Goal: Task Accomplishment & Management: Complete application form

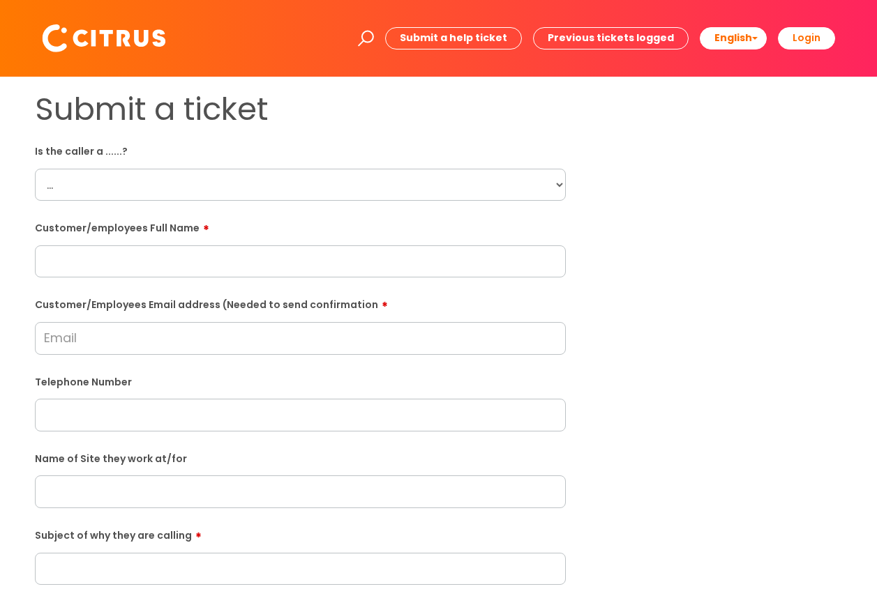
click at [71, 186] on select "... Citrus Customer Citrus Employee [DEMOGRAPHIC_DATA] Supplier" at bounding box center [300, 185] width 531 height 32
select select "Citrus Employee"
click at [35, 169] on select "... Citrus Customer Citrus Employee [DEMOGRAPHIC_DATA] Supplier" at bounding box center [300, 185] width 531 height 32
paste input "[PERSON_NAME]"
type input "[PERSON_NAME]"
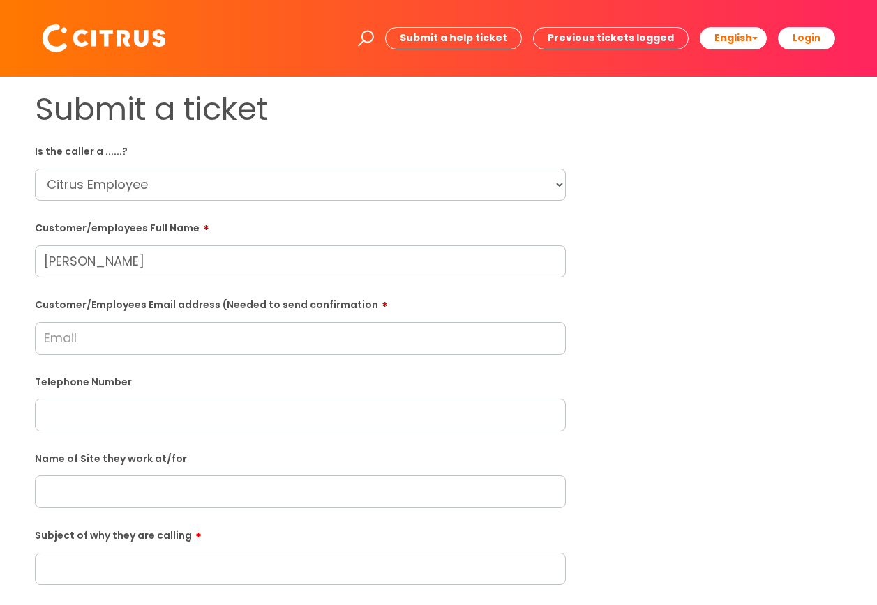
paste input "[EMAIL_ADDRESS][DOMAIN_NAME]"
type input "[EMAIL_ADDRESS][DOMAIN_NAME]"
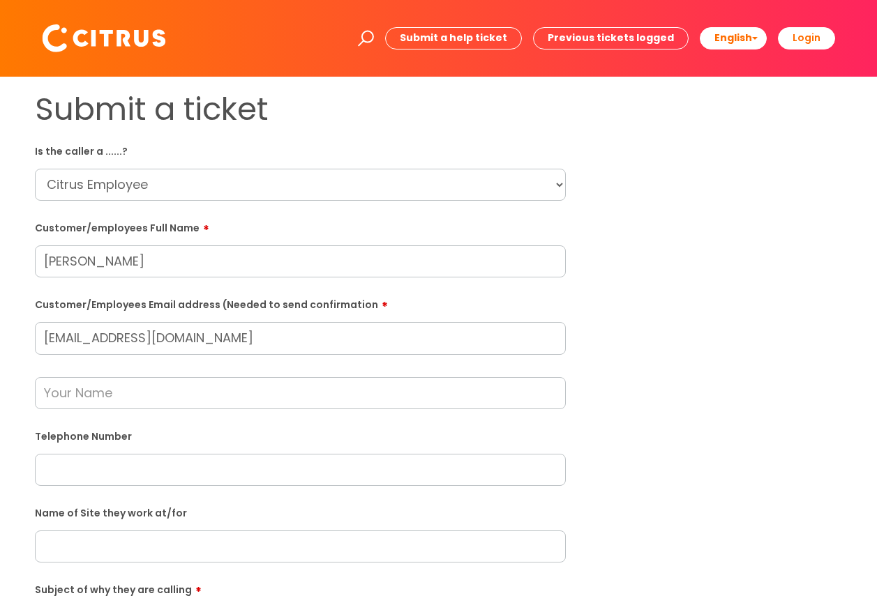
paste input "07854554422"
type input "07854554422"
click at [106, 393] on input "text" at bounding box center [300, 393] width 531 height 32
type input "[PERSON_NAME]"
click at [91, 546] on input "text" at bounding box center [300, 547] width 531 height 32
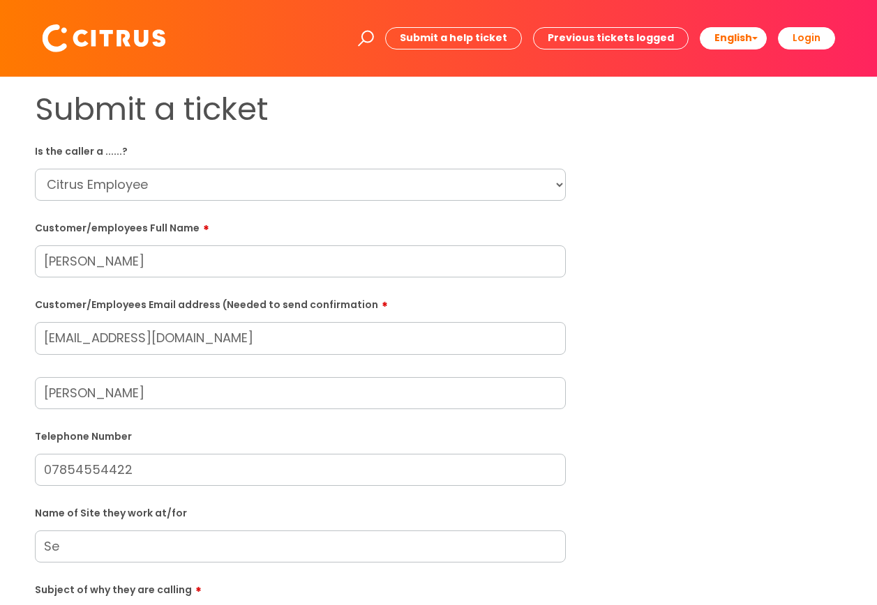
type input "S"
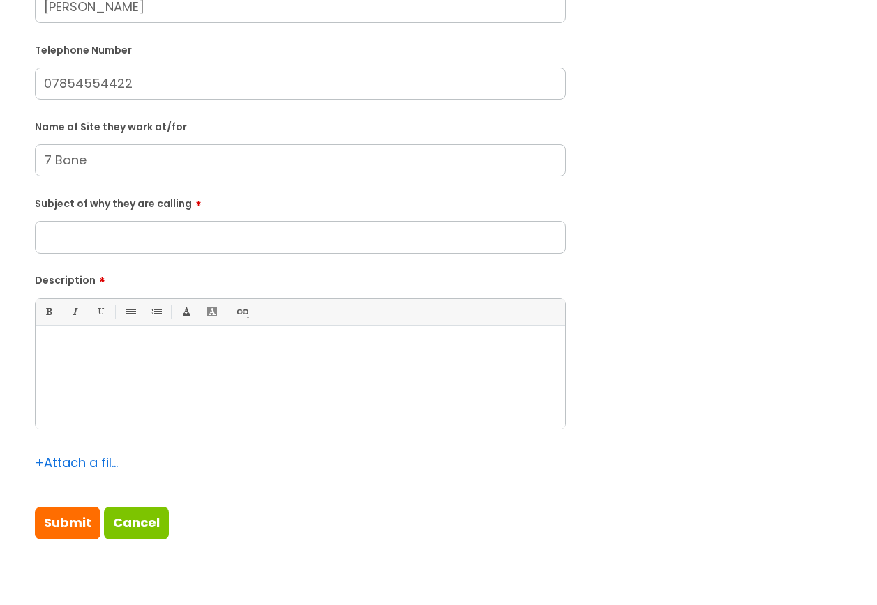
scroll to position [388, 0]
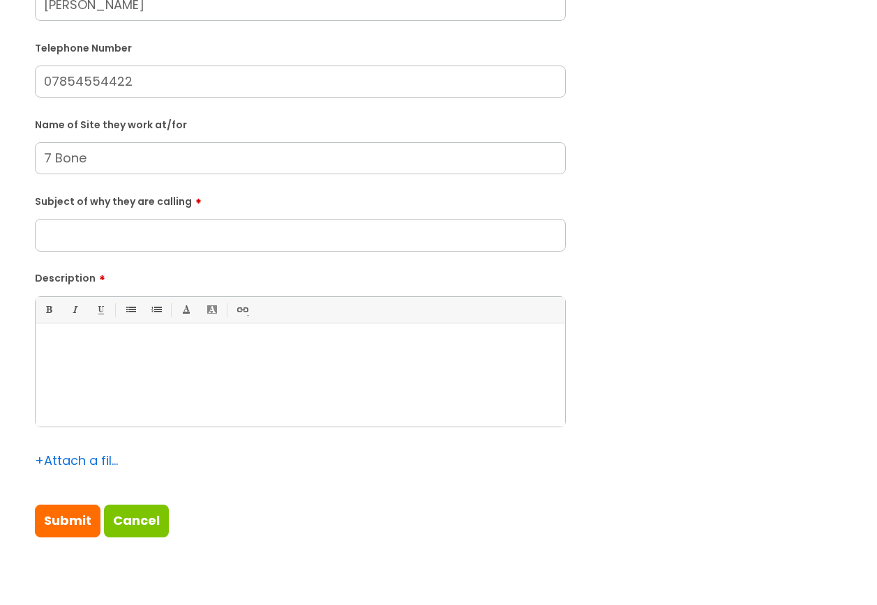
type input "7 Bone"
click at [70, 234] on input "Subject of why they are calling" at bounding box center [300, 235] width 531 height 32
type input "Sickness"
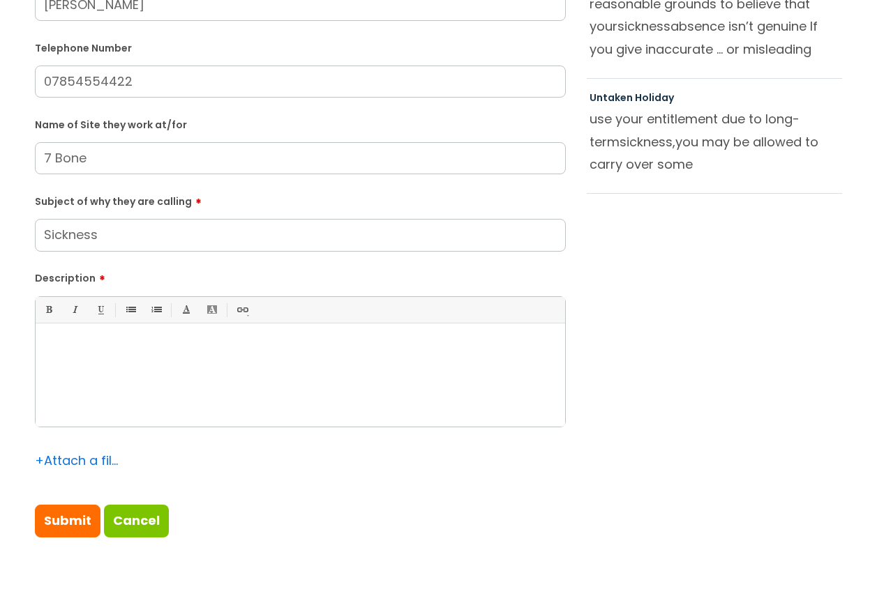
paste div
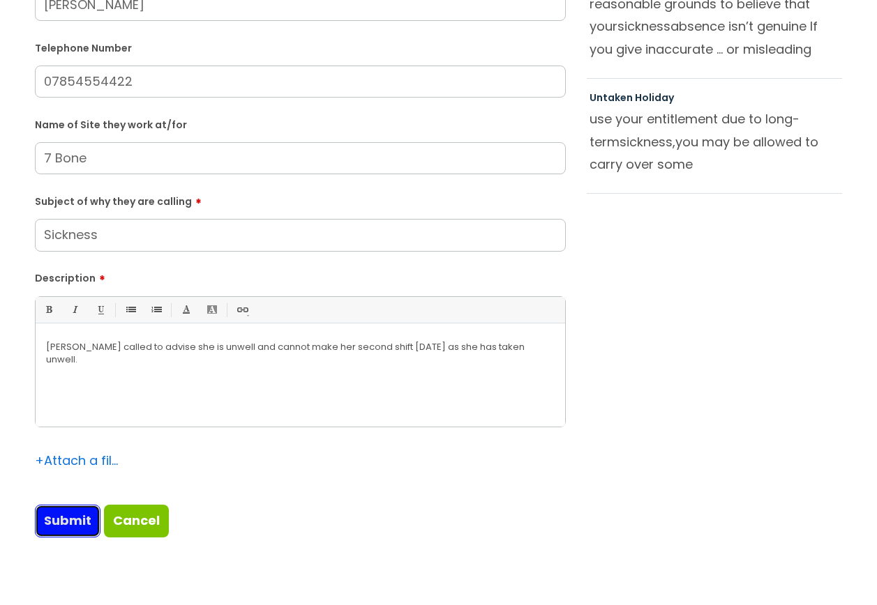
click at [51, 521] on input "Submit" at bounding box center [68, 521] width 66 height 32
type input "Please Wait..."
